Goal: Find specific page/section: Find specific page/section

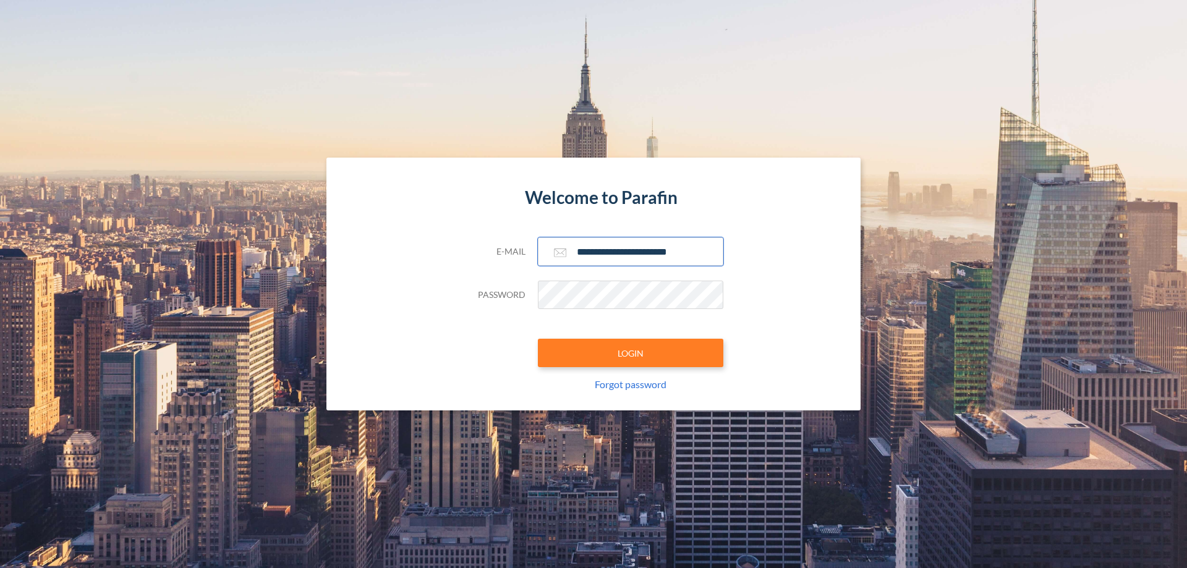
type input "**********"
click at [631, 353] on button "LOGIN" at bounding box center [630, 353] width 185 height 28
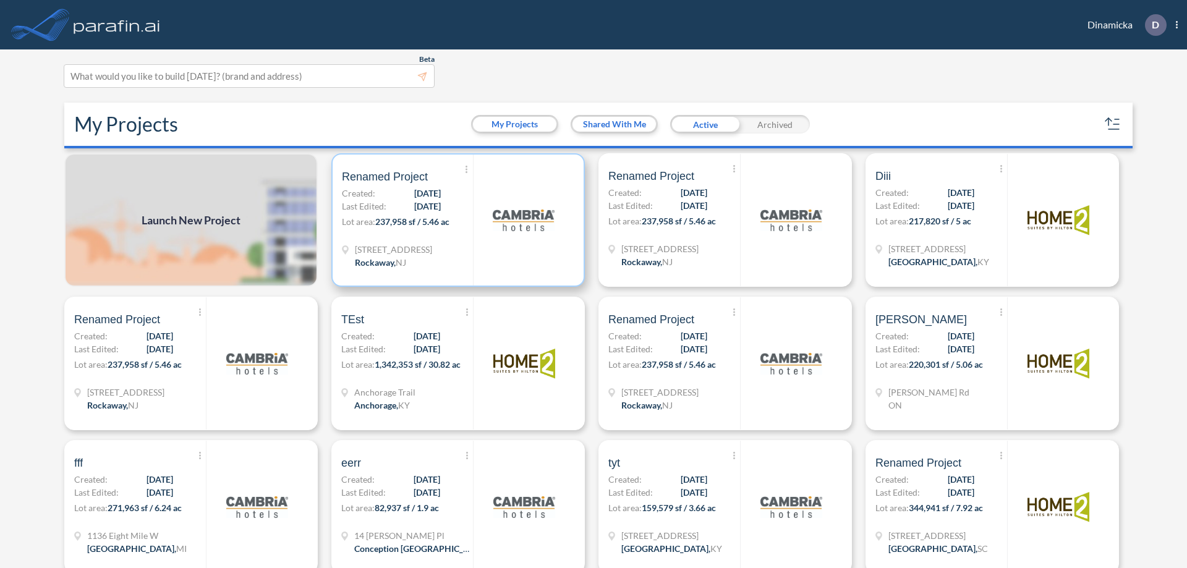
scroll to position [3, 0]
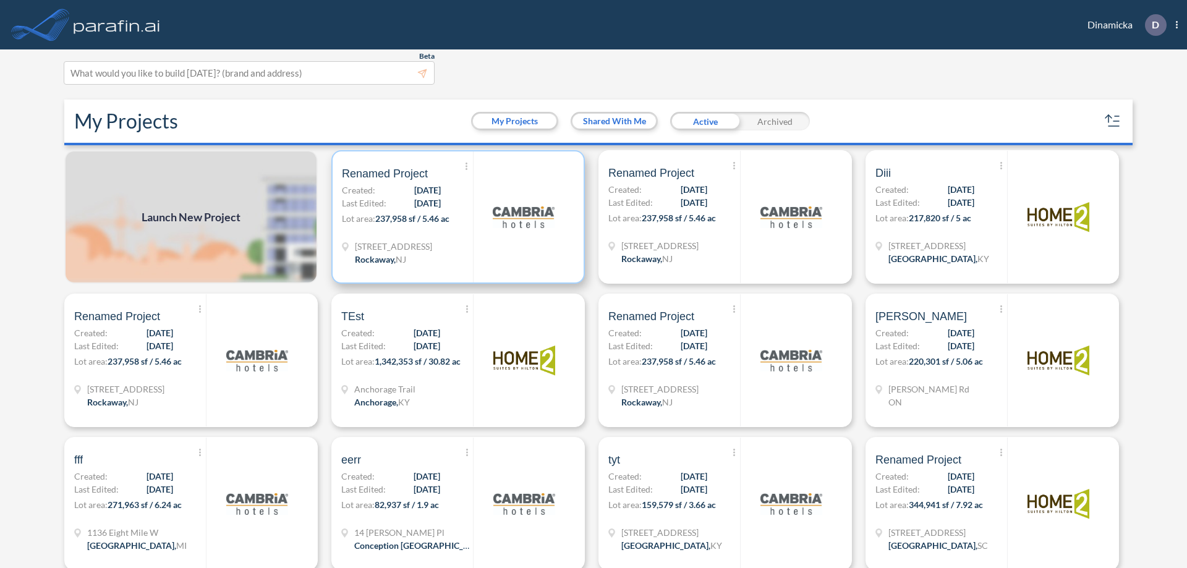
click at [456, 217] on p "Lot area: 237,958 sf / 5.46 ac" at bounding box center [407, 221] width 131 height 18
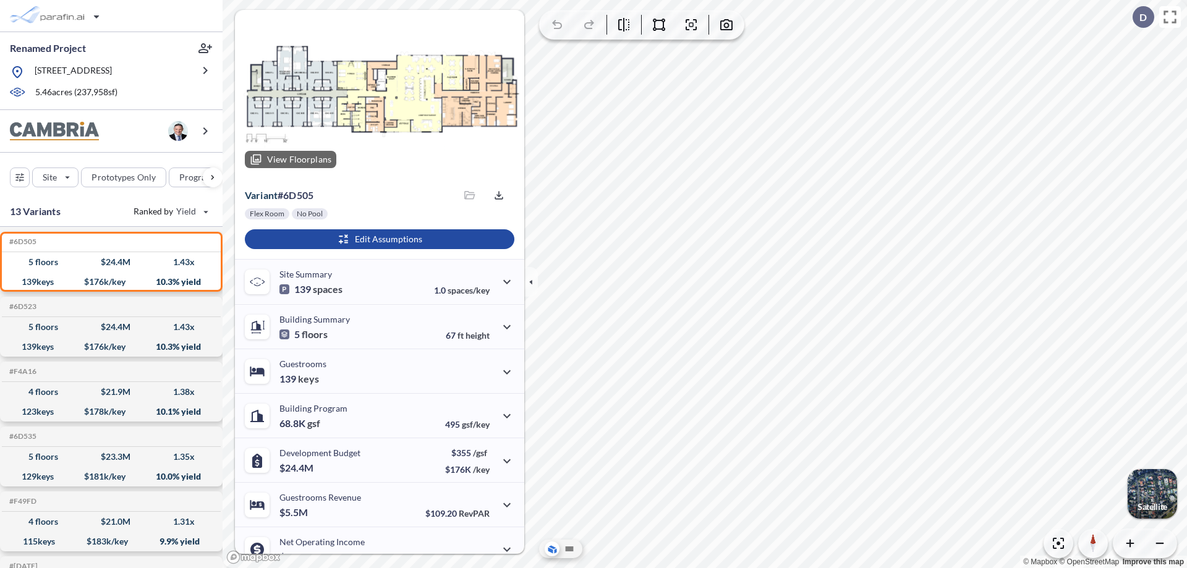
click at [378, 94] on div at bounding box center [379, 94] width 289 height 168
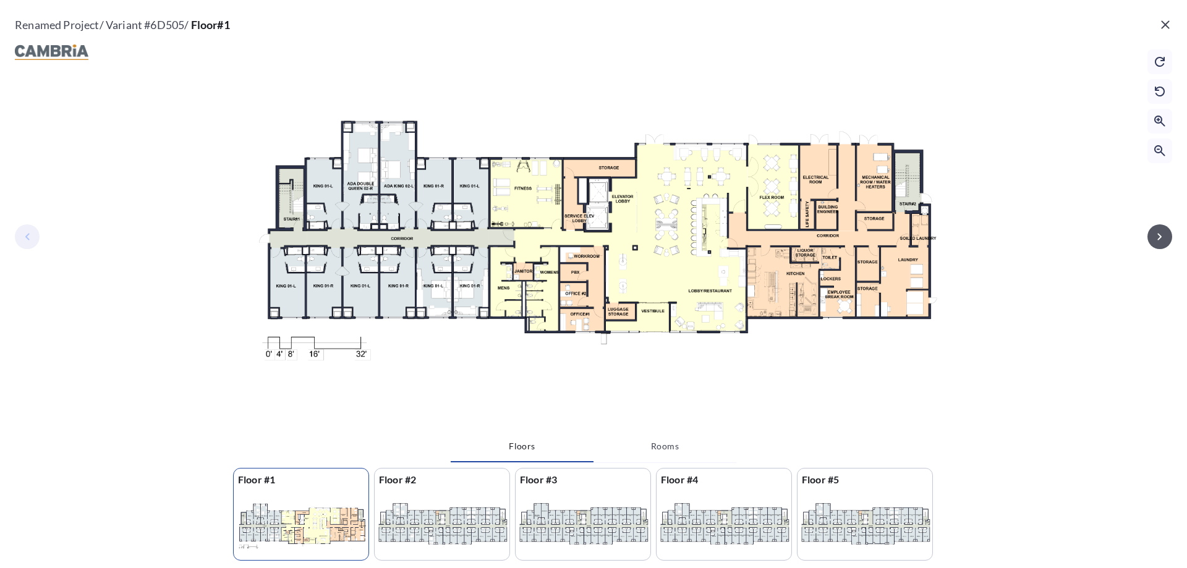
click at [1160, 236] on icon "button" at bounding box center [1159, 236] width 4 height 7
